Goal: Task Accomplishment & Management: Manage account settings

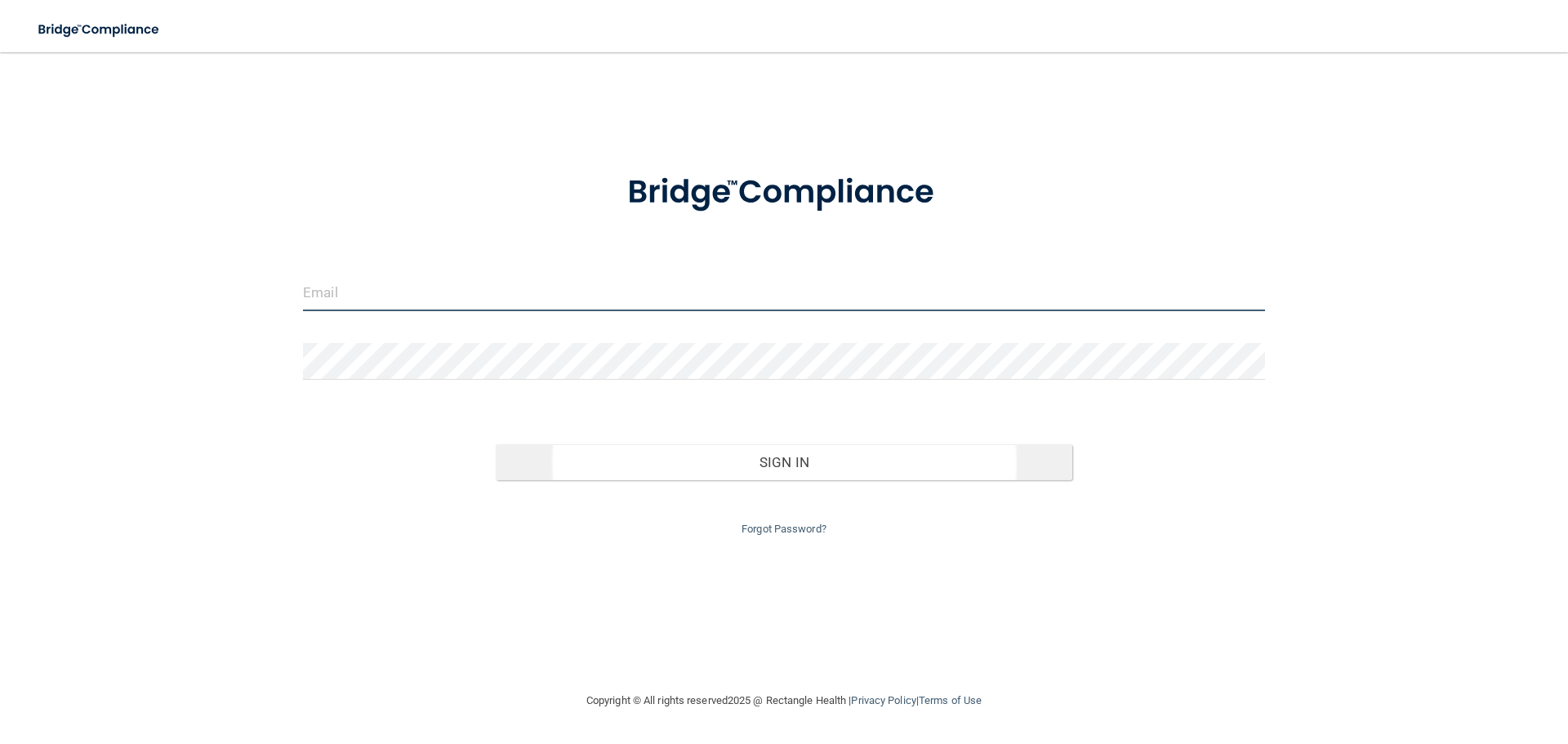
type input "[EMAIL_ADDRESS][DOMAIN_NAME]"
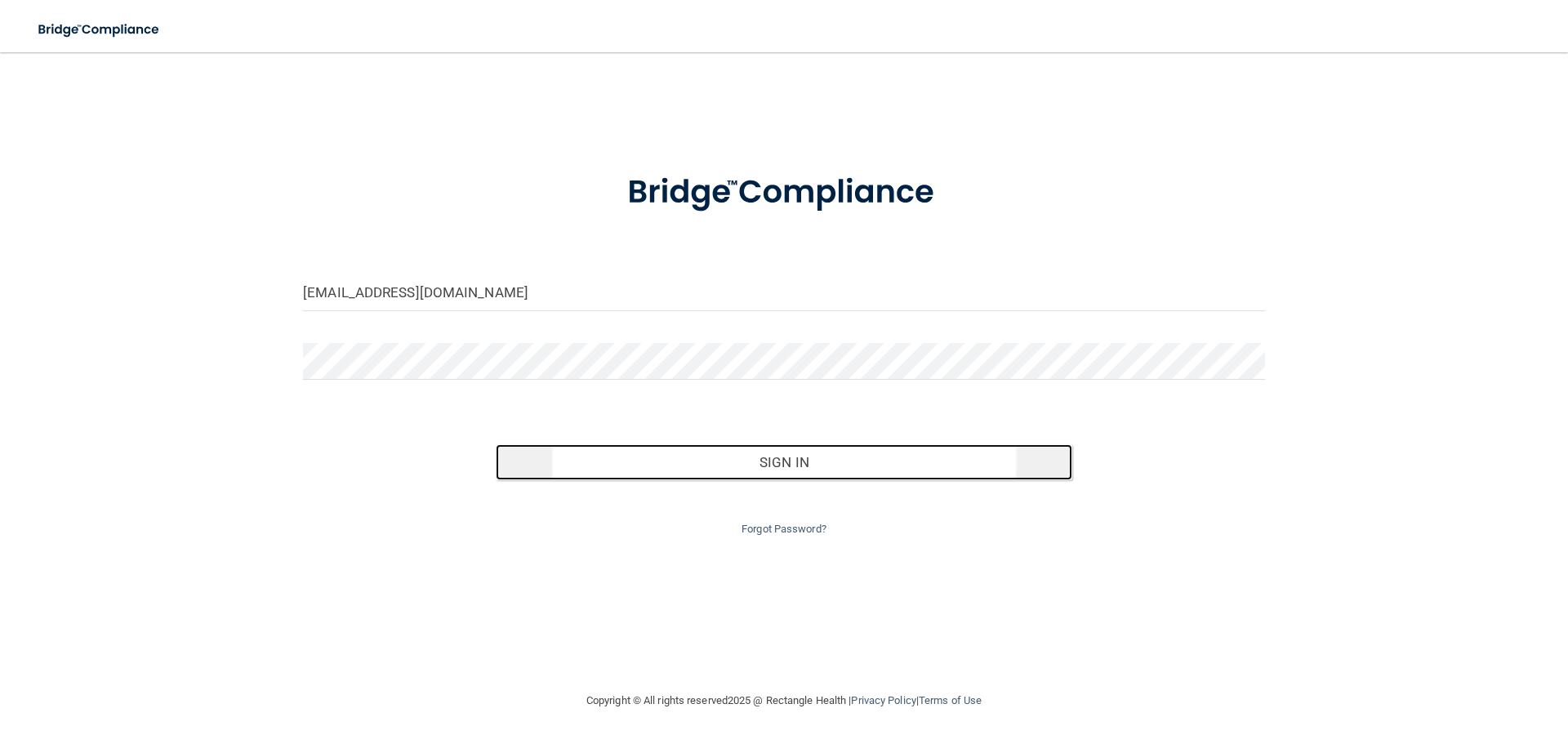
click at [815, 452] on button "Sign In" at bounding box center [784, 462] width 577 height 36
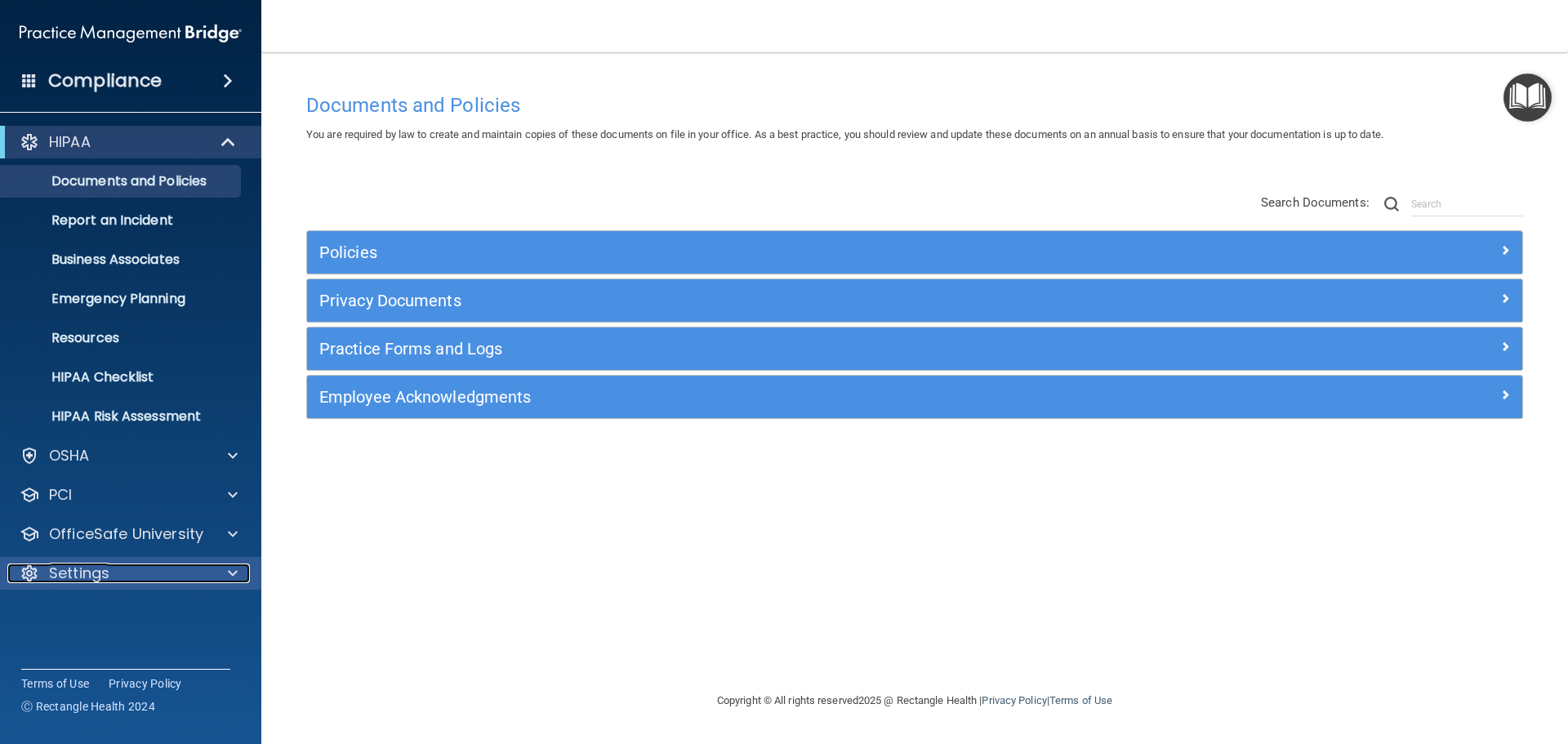
click at [97, 568] on p "Settings" at bounding box center [79, 573] width 60 height 19
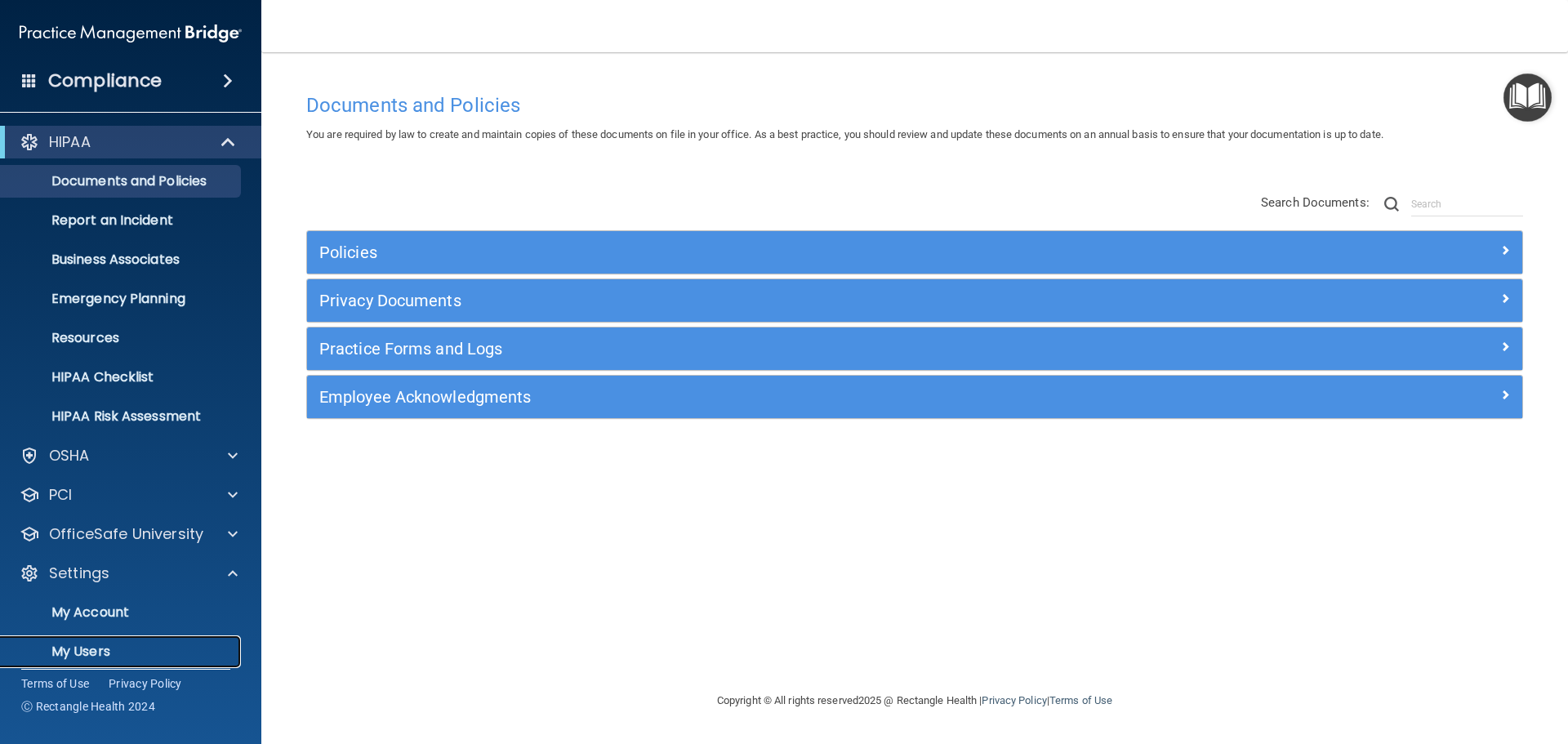
click at [99, 649] on p "My Users" at bounding box center [121, 651] width 223 height 17
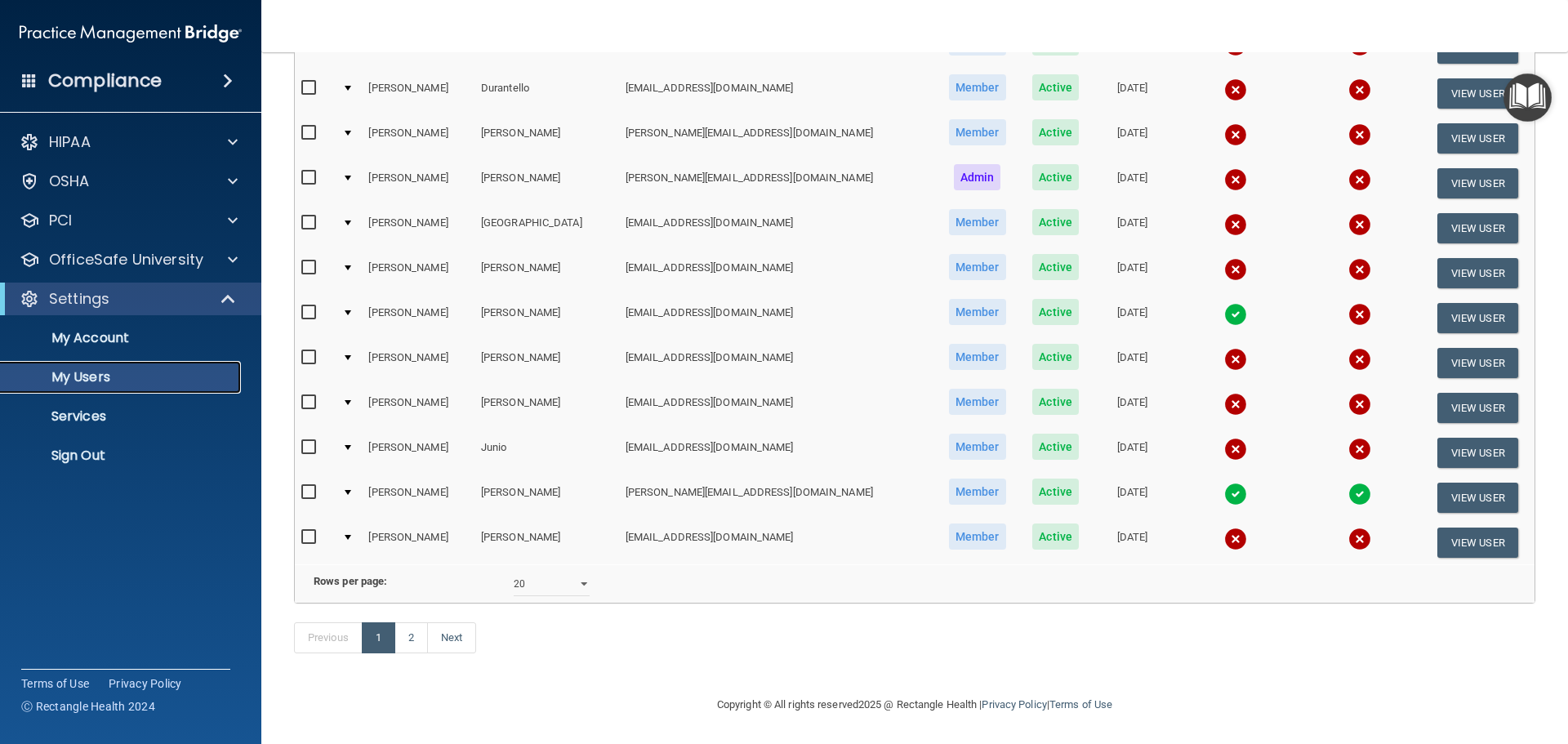
scroll to position [608, 0]
click at [574, 572] on select "10 20 30 40 all" at bounding box center [551, 584] width 76 height 24
click at [581, 576] on select "10 20 30 40 all" at bounding box center [551, 584] width 76 height 24
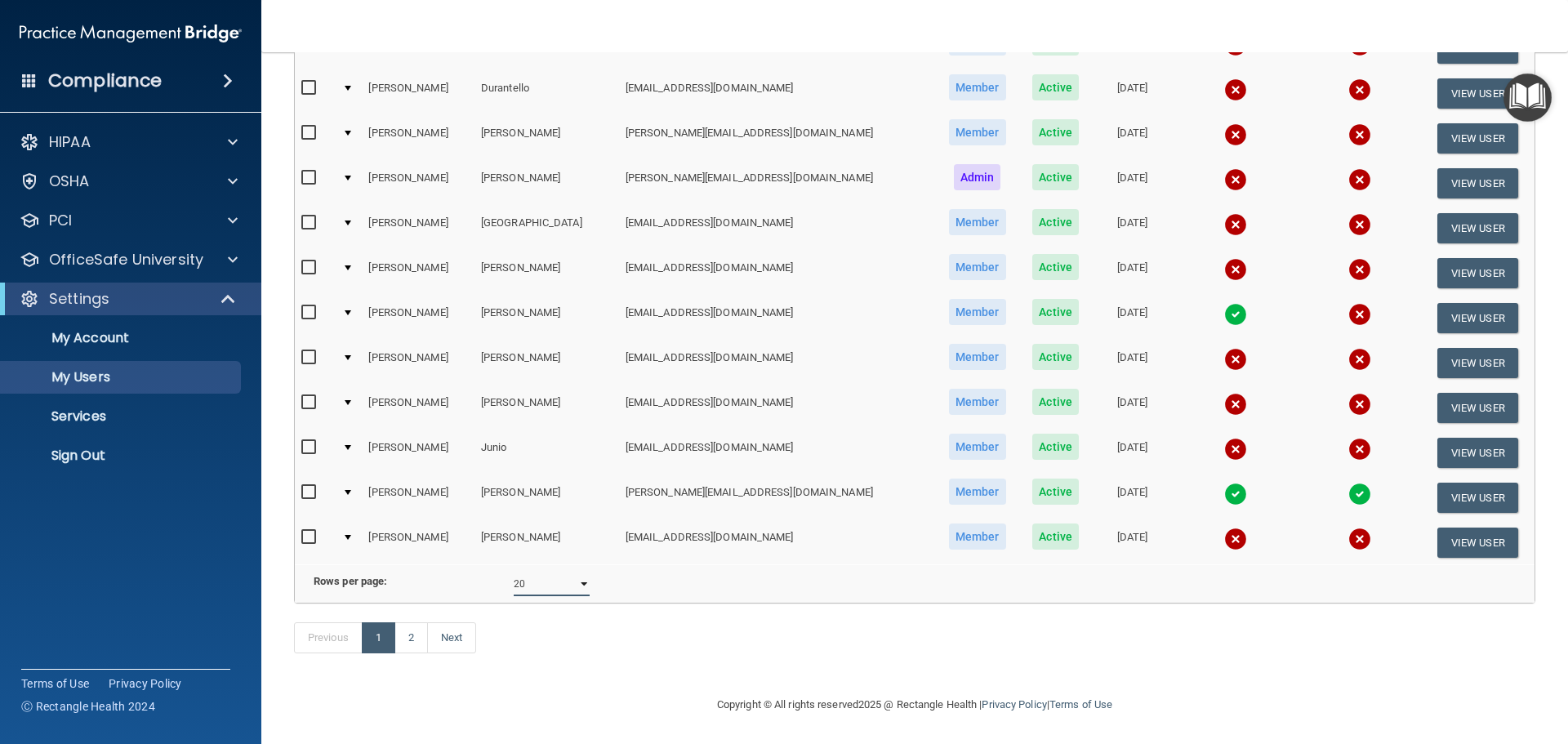
select select "40"
click at [513, 572] on select "10 20 30 40 all" at bounding box center [551, 584] width 76 height 24
select select "40"
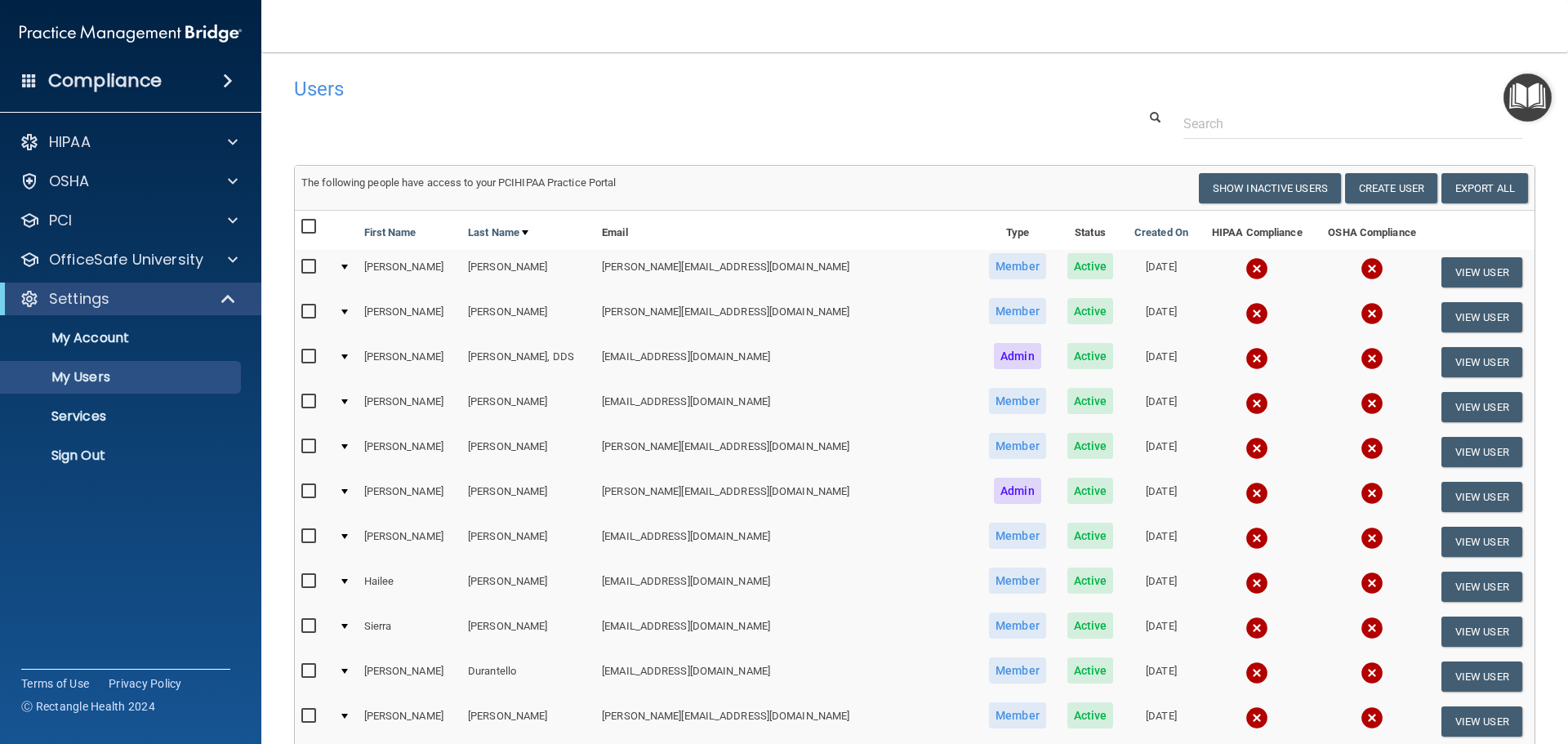
click at [1245, 259] on img at bounding box center [1256, 269] width 23 height 23
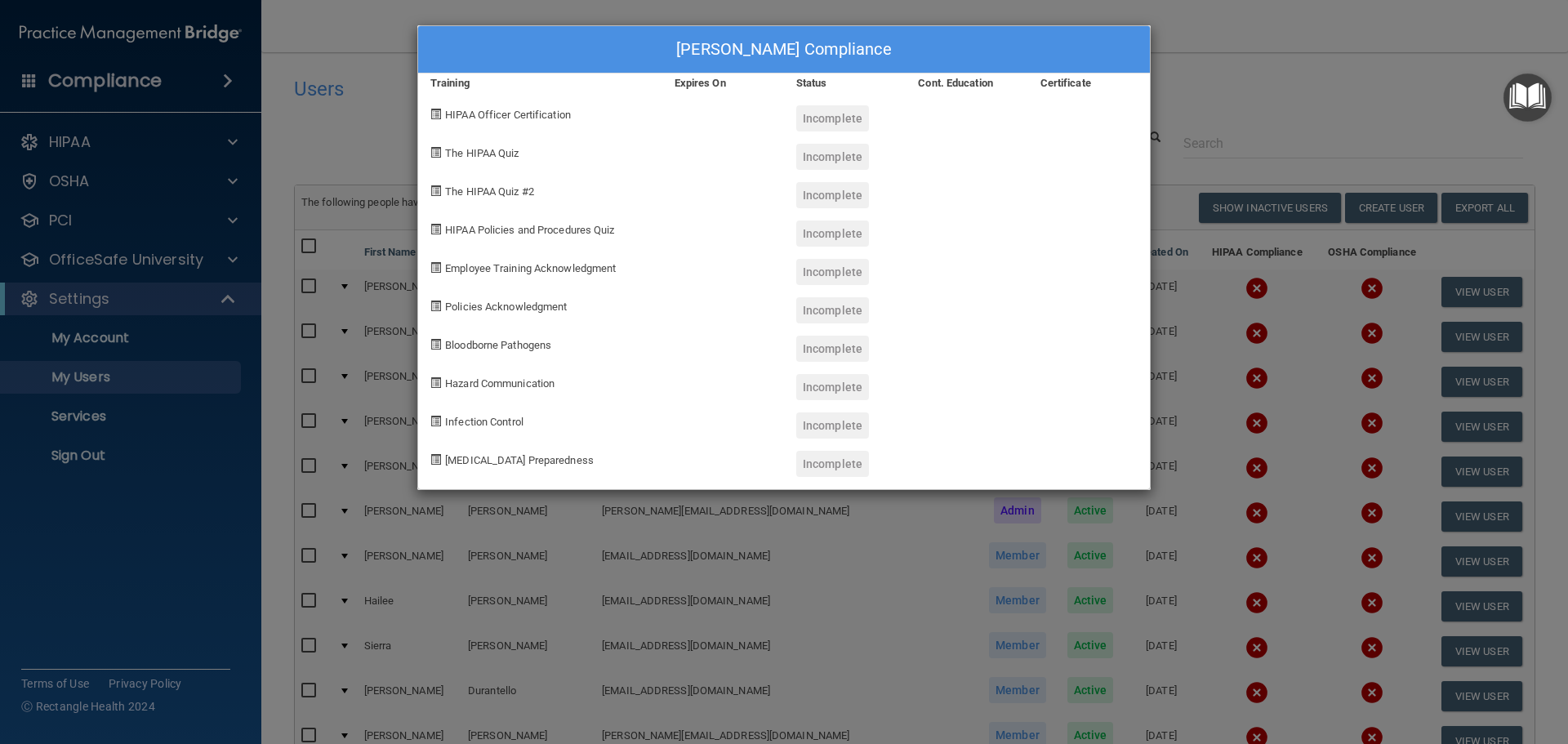
click at [1228, 99] on div "[PERSON_NAME] Compliance Training Expires On Status Cont. Education Certificate…" at bounding box center [784, 372] width 1568 height 744
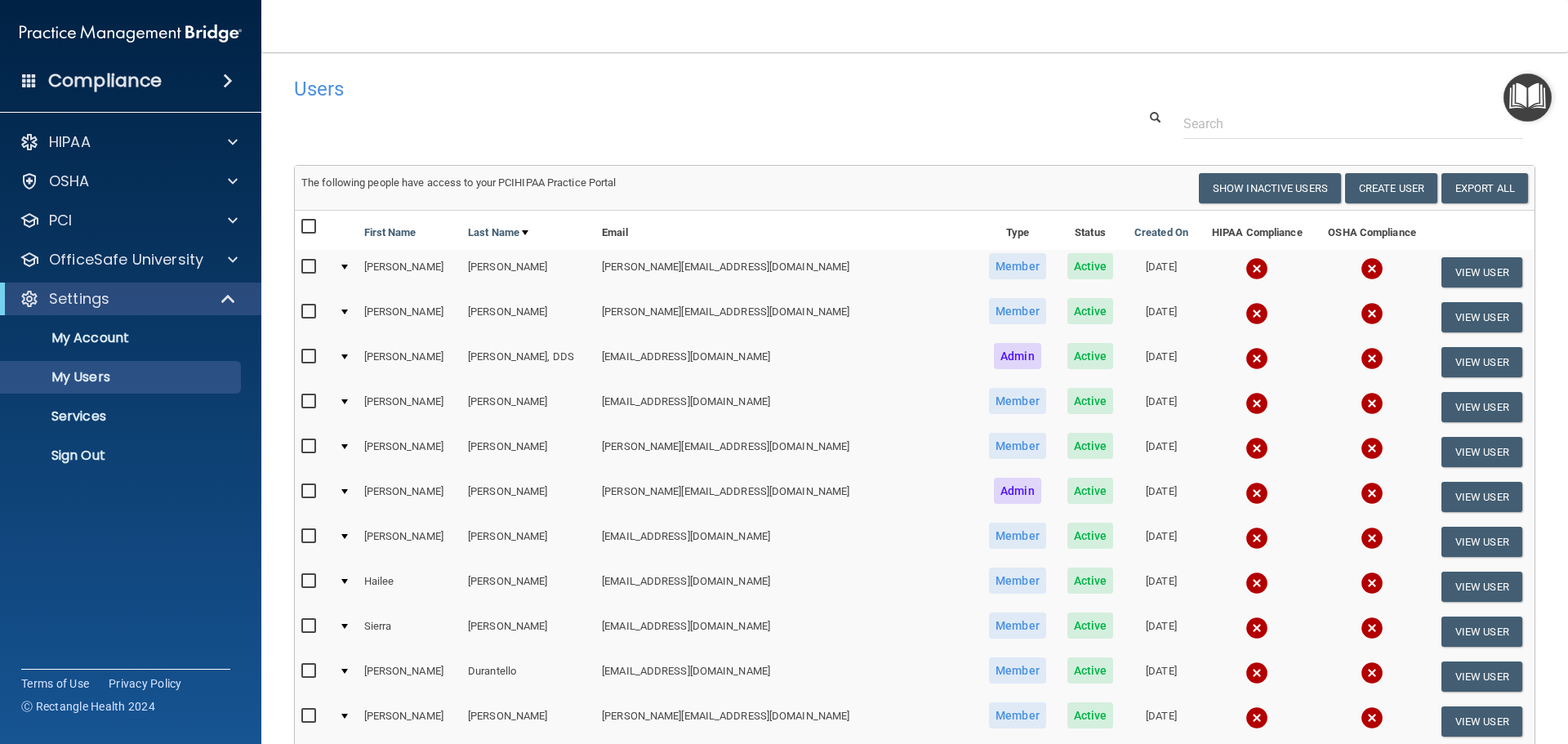
click at [1245, 312] on img at bounding box center [1256, 313] width 23 height 23
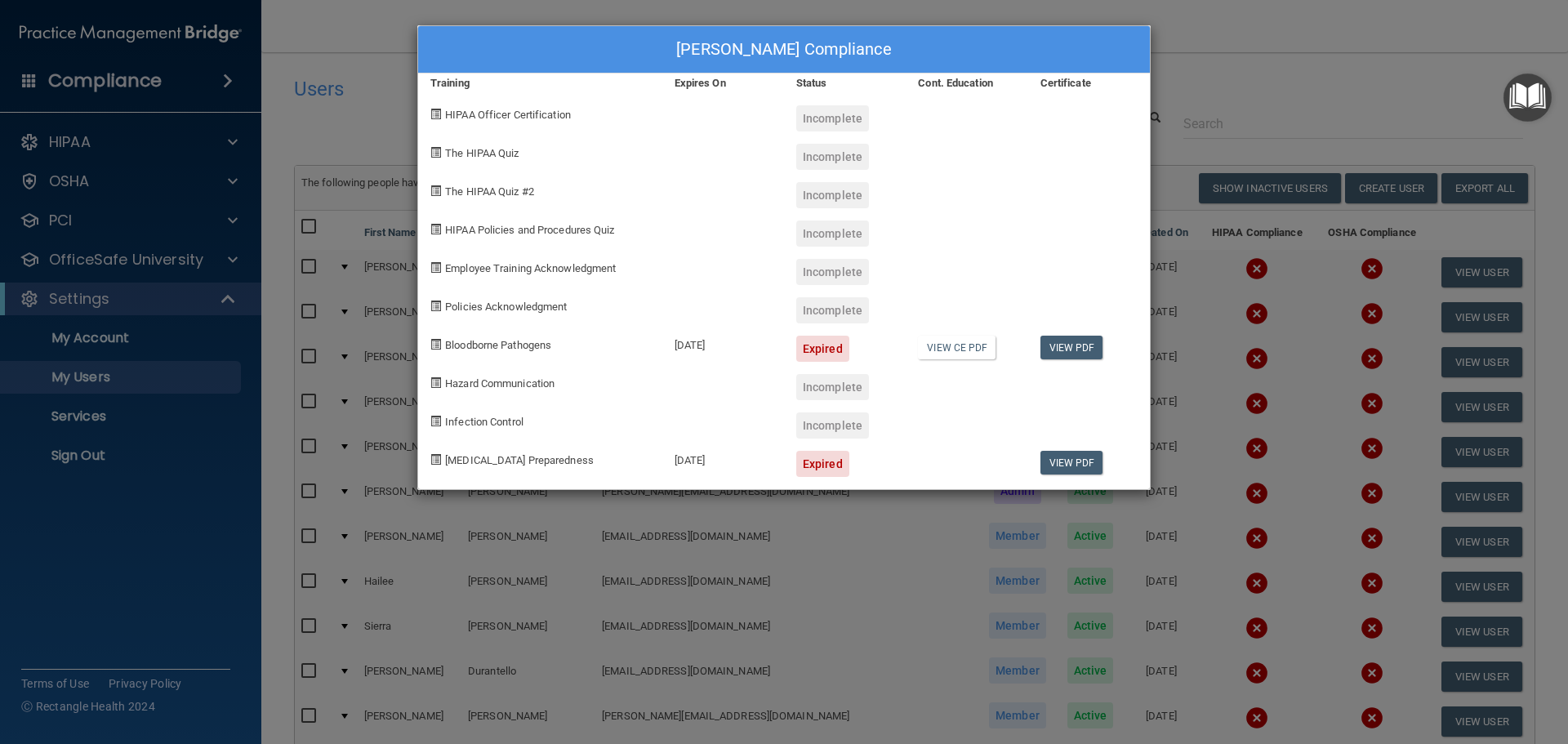
click at [1206, 57] on div "[PERSON_NAME] Compliance Training Expires On Status Cont. Education Certificate…" at bounding box center [784, 372] width 1568 height 744
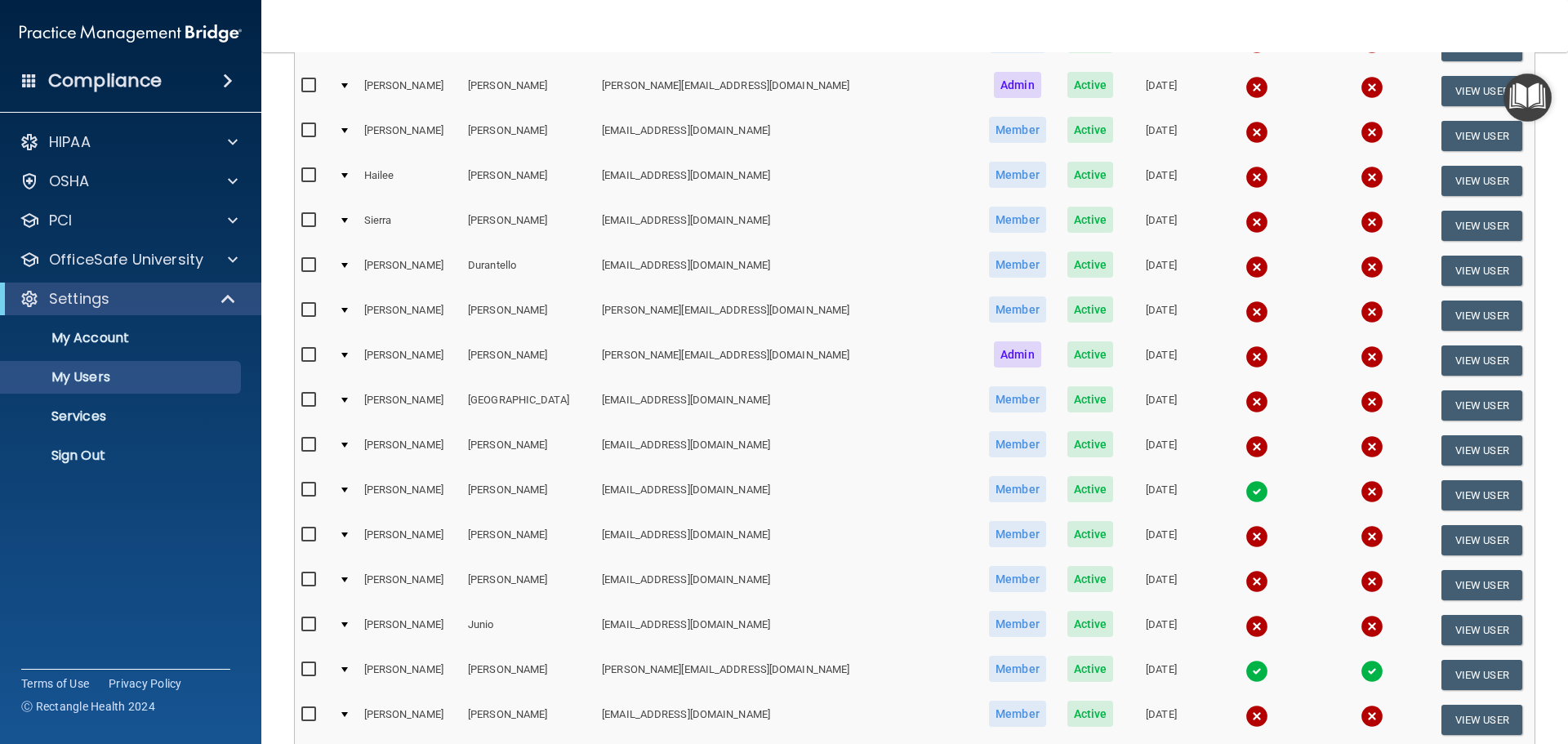
scroll to position [407, 0]
click at [1245, 352] on img at bounding box center [1256, 356] width 23 height 23
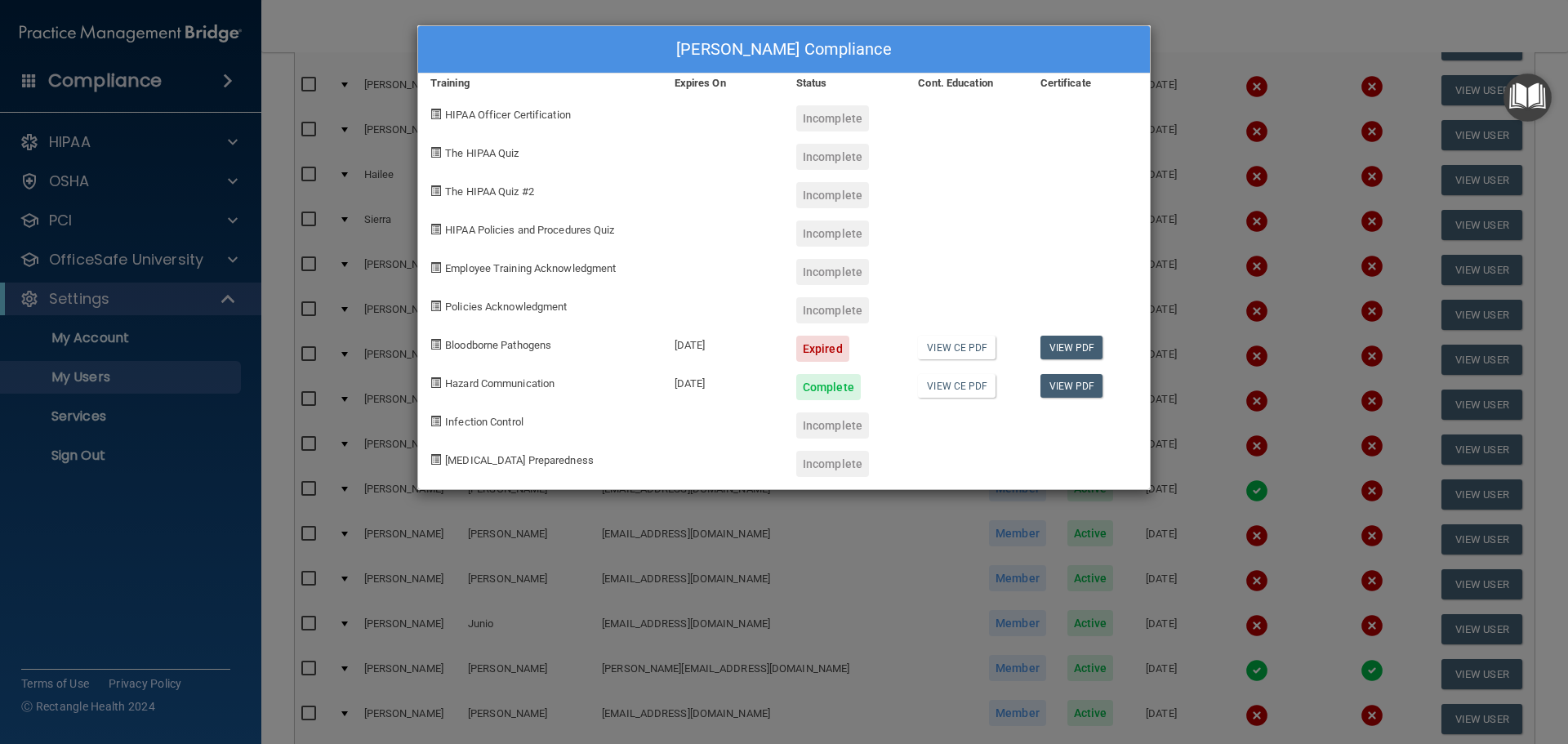
click at [1218, 14] on div "[PERSON_NAME] Compliance Training Expires On Status Cont. Education Certificate…" at bounding box center [784, 372] width 1568 height 744
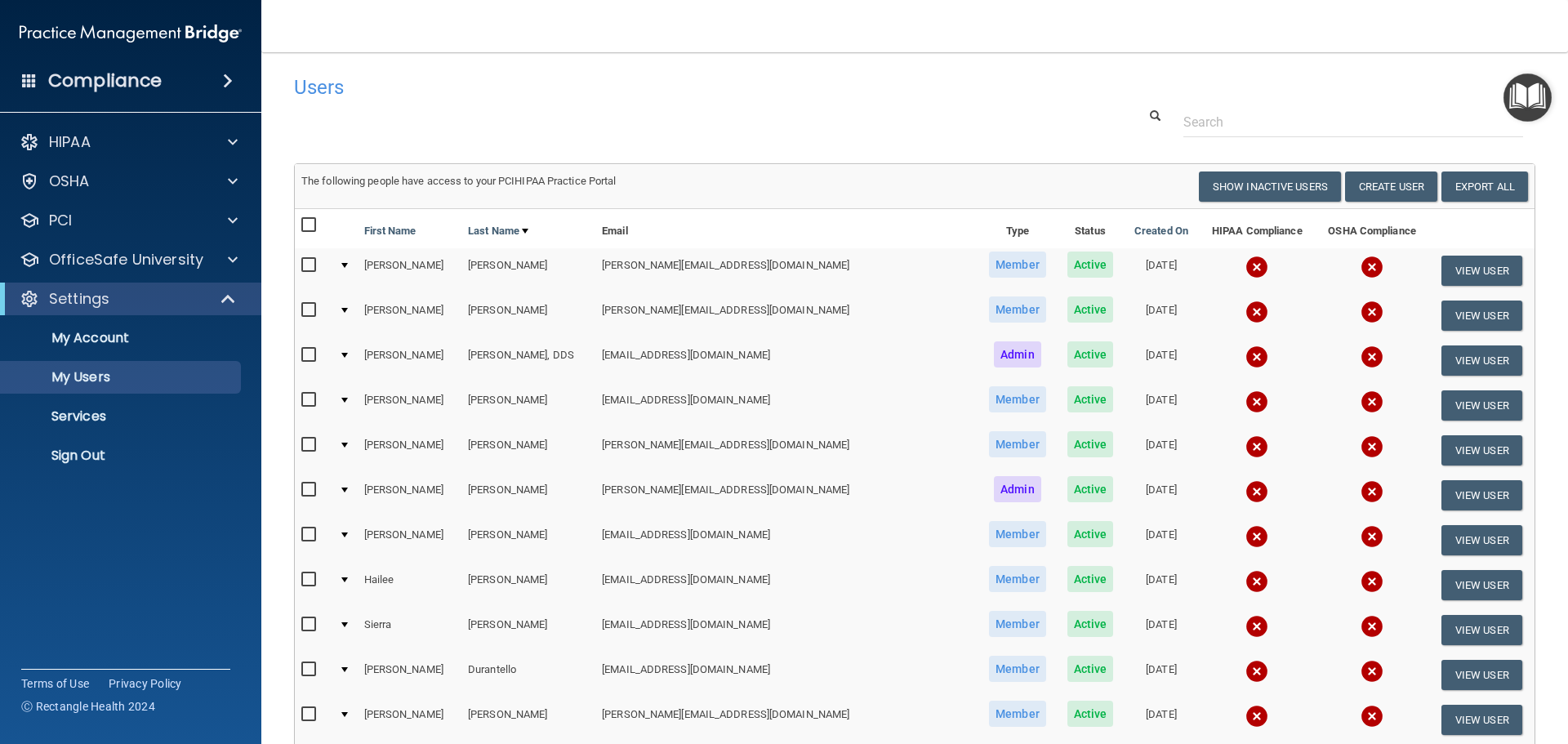
scroll to position [0, 0]
